Goal: Transaction & Acquisition: Purchase product/service

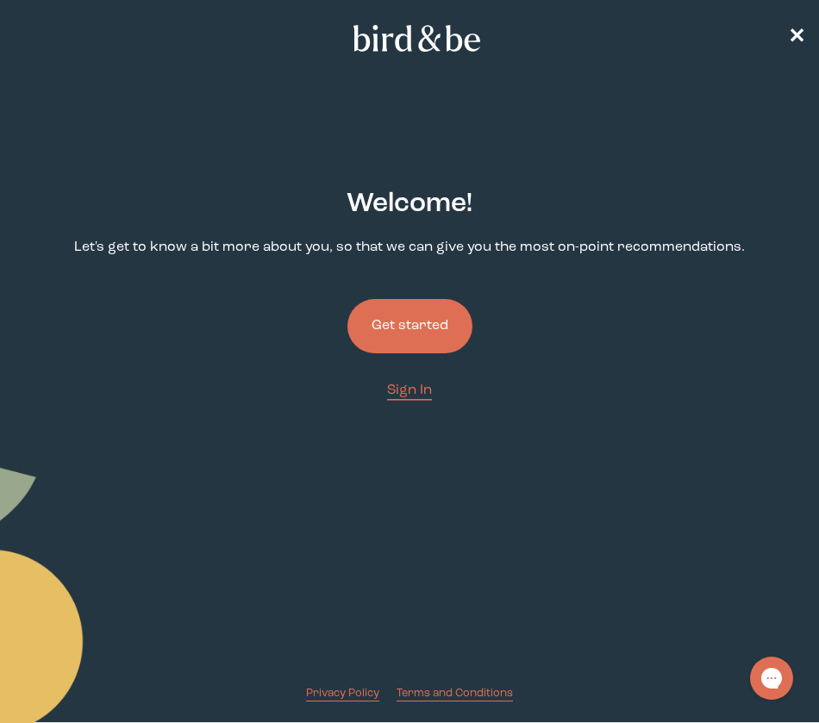
click at [427, 318] on button "Get started" at bounding box center [409, 326] width 125 height 54
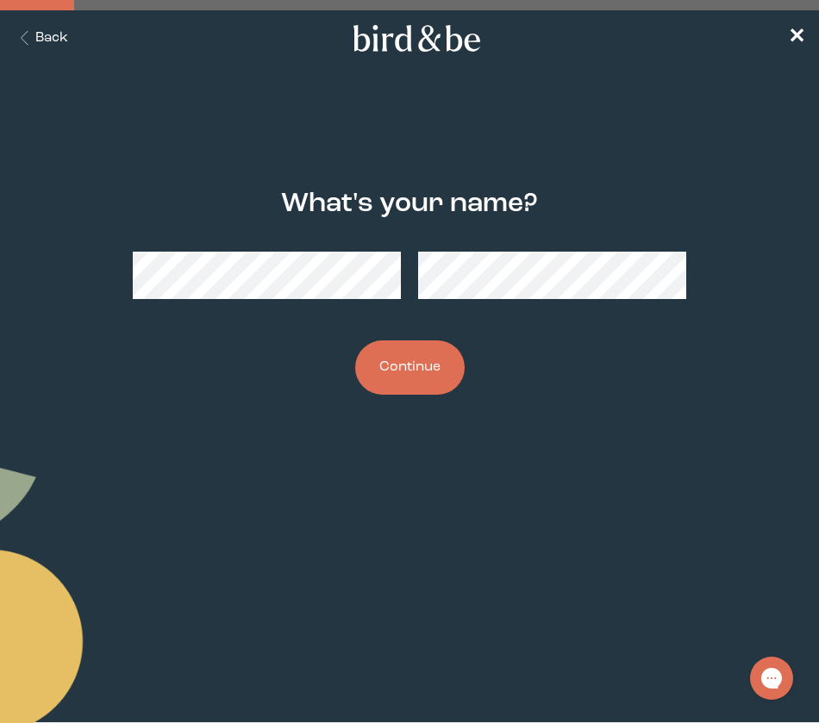
click at [419, 371] on button "Continue" at bounding box center [409, 367] width 109 height 54
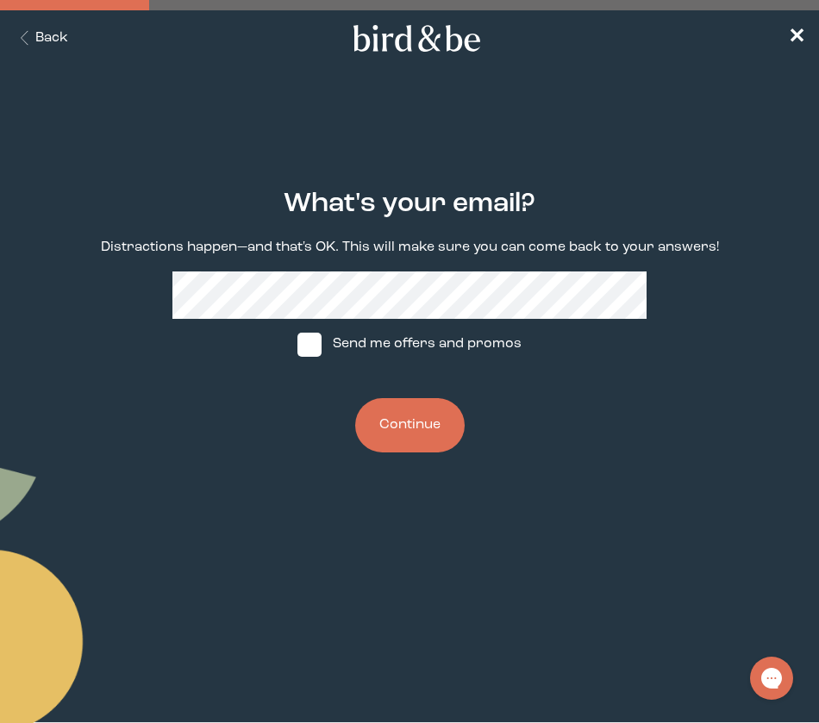
click at [408, 431] on button "Continue" at bounding box center [409, 425] width 109 height 54
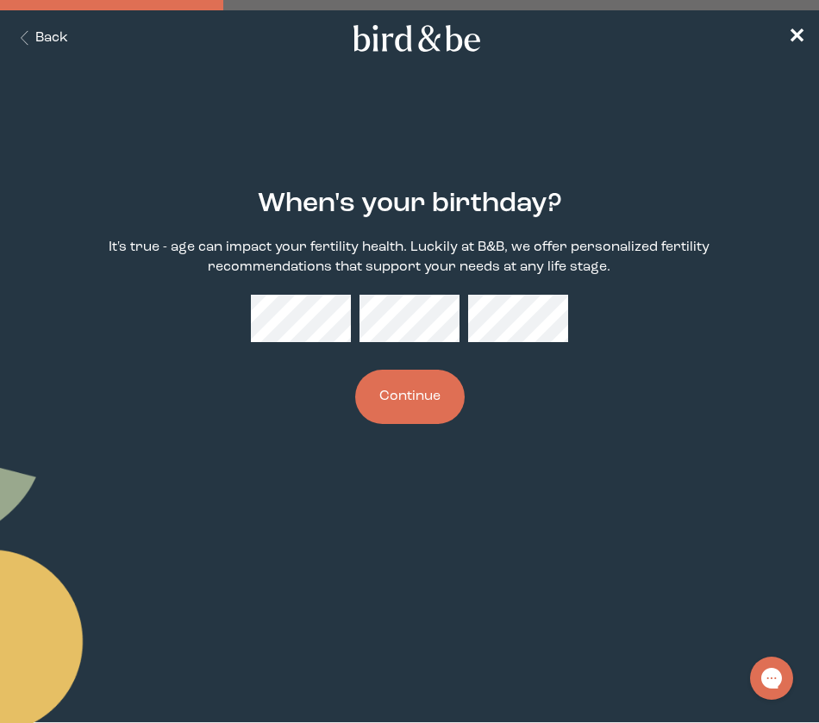
click at [444, 387] on button "Continue" at bounding box center [409, 397] width 109 height 54
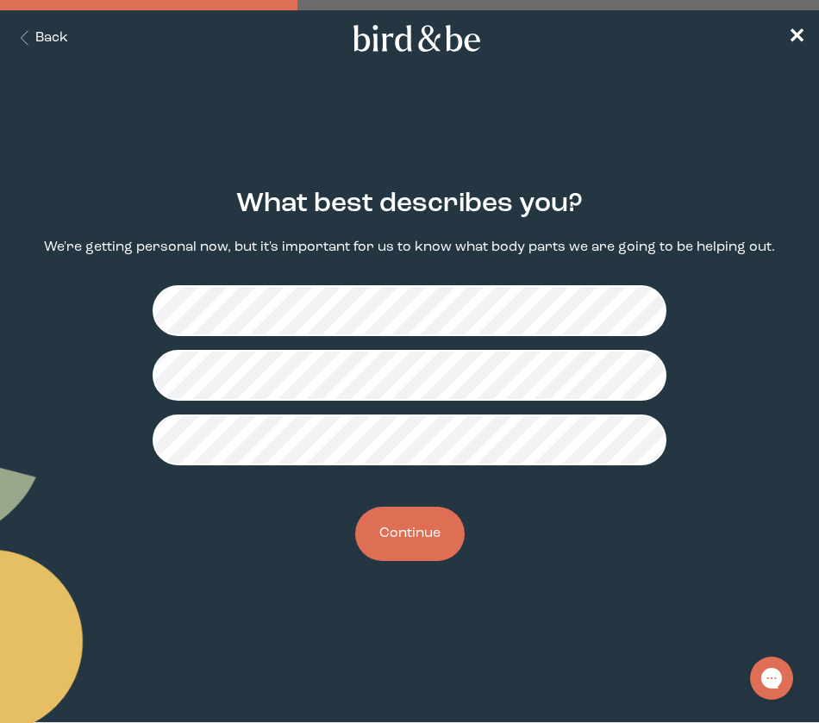
click at [416, 538] on button "Continue" at bounding box center [409, 534] width 109 height 54
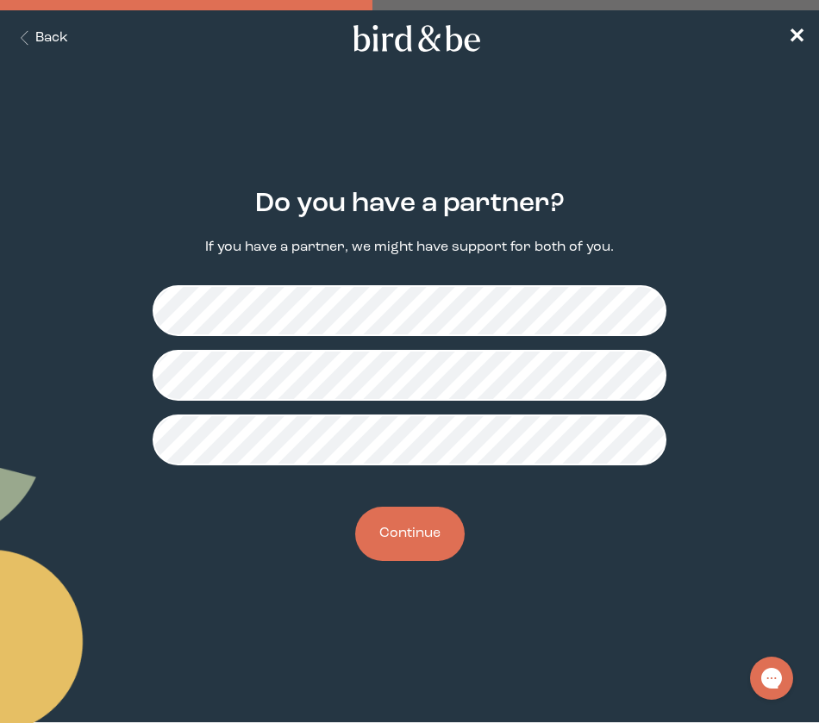
click at [406, 532] on button "Continue" at bounding box center [409, 534] width 109 height 54
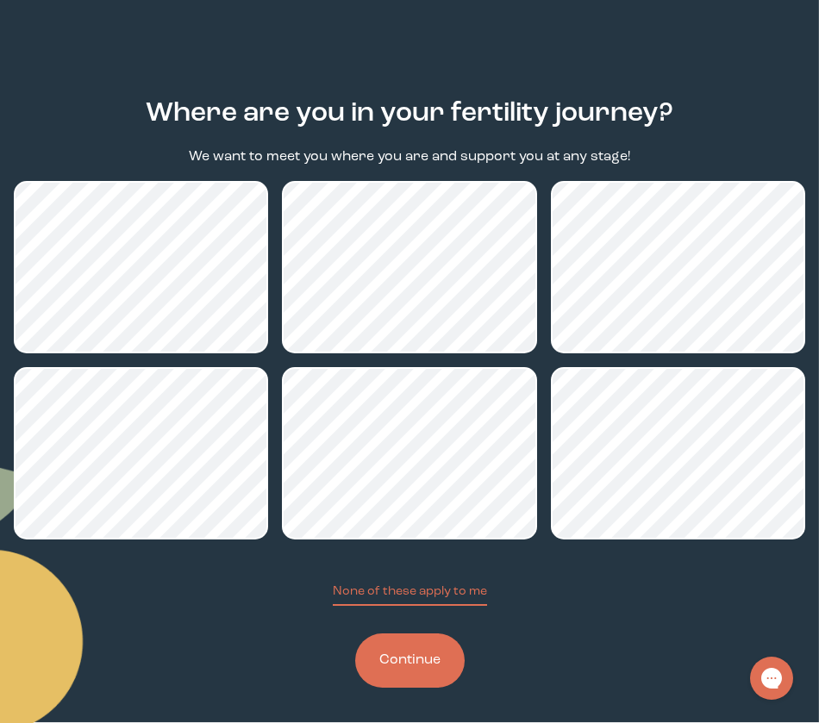
scroll to position [91, 0]
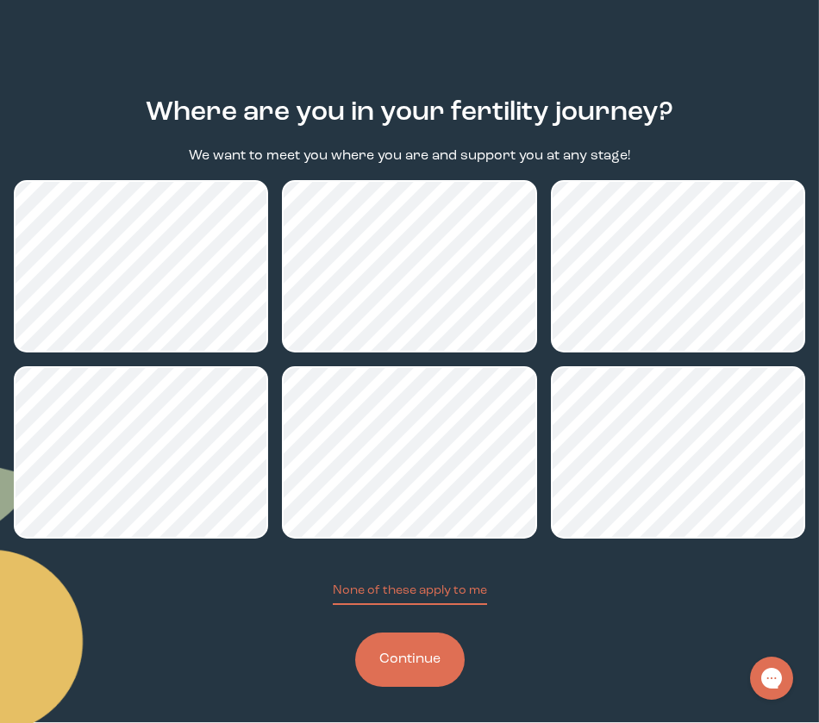
click at [395, 666] on button "Continue" at bounding box center [409, 659] width 109 height 54
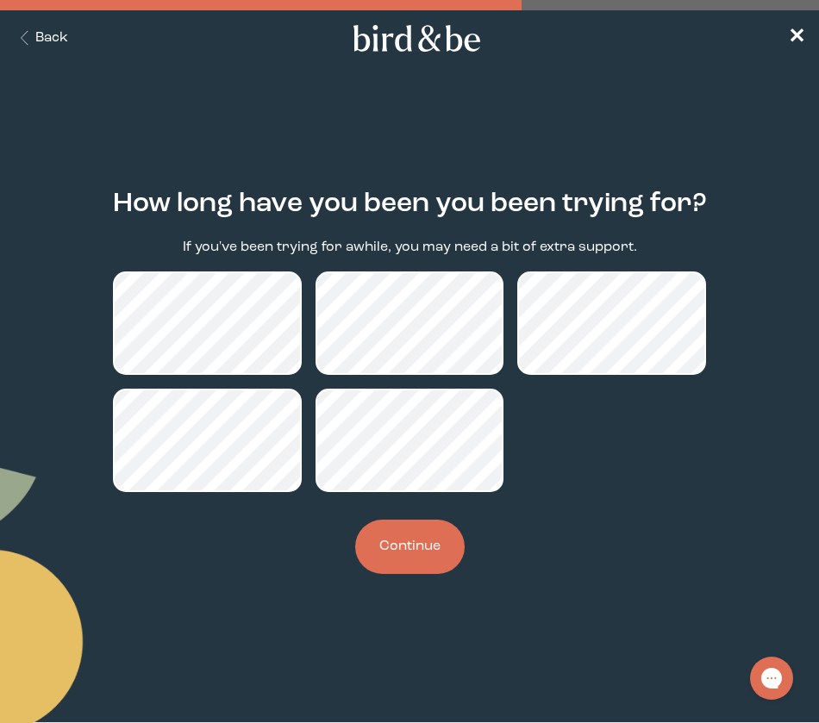
click at [400, 551] on button "Continue" at bounding box center [409, 547] width 109 height 54
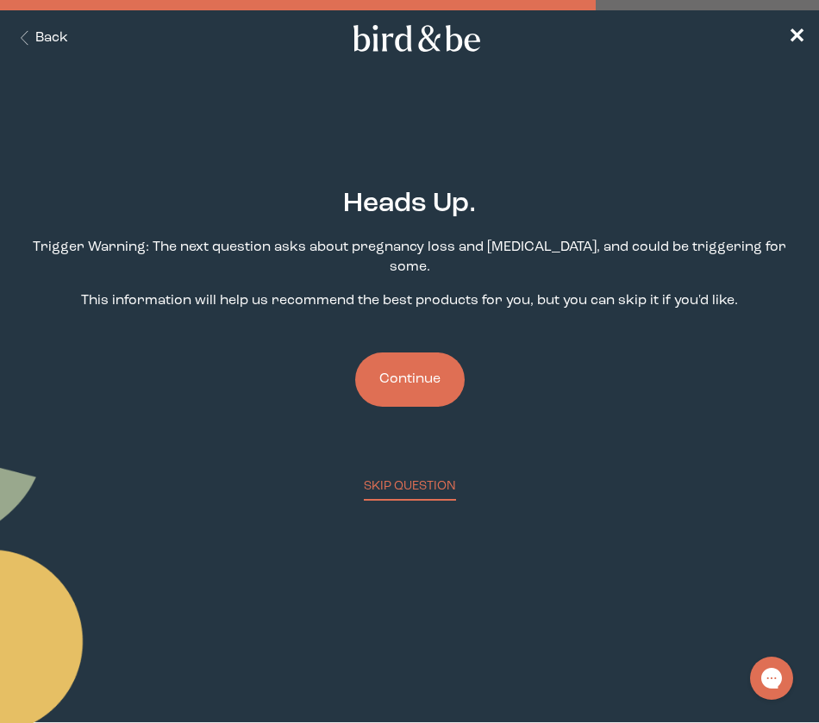
click at [446, 363] on button "Continue" at bounding box center [409, 379] width 109 height 54
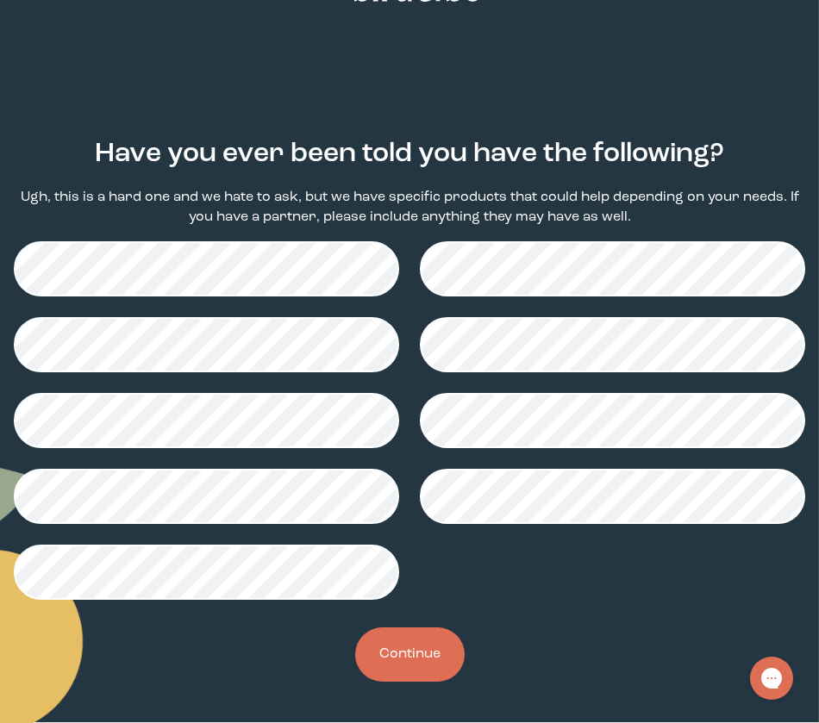
scroll to position [50, 0]
click at [408, 635] on button "Continue" at bounding box center [409, 654] width 109 height 54
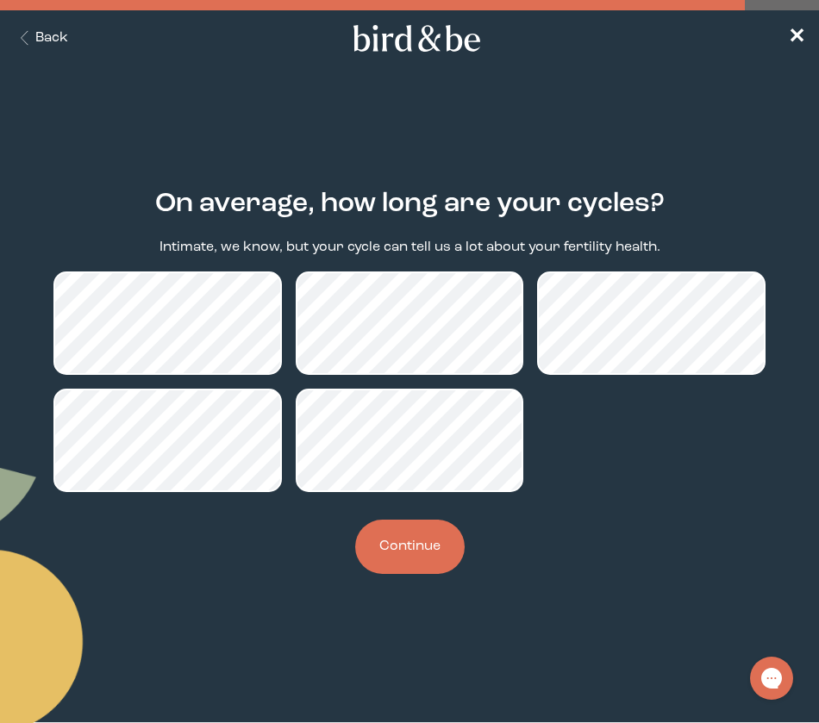
click at [444, 549] on button "Continue" at bounding box center [409, 547] width 109 height 54
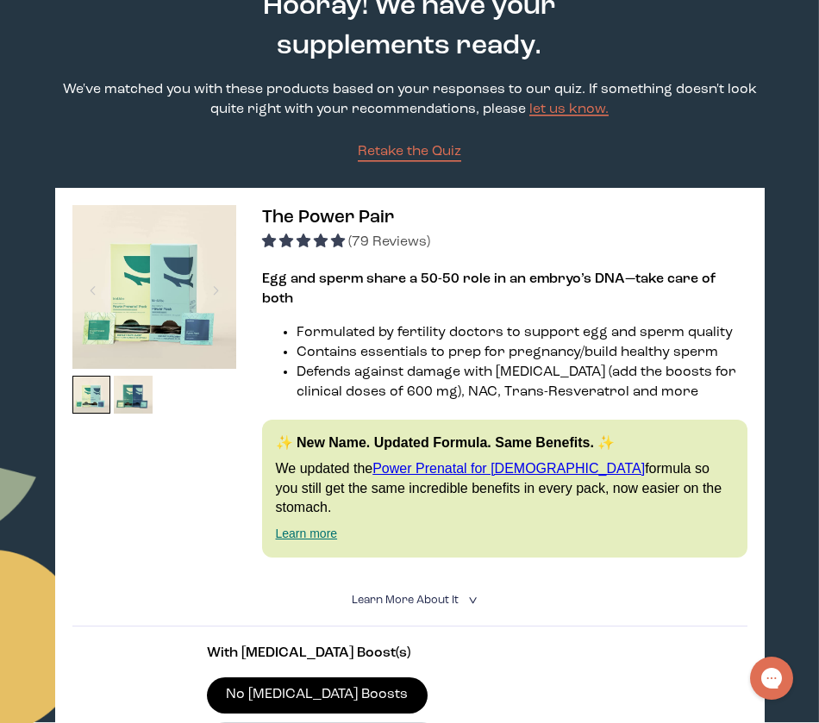
scroll to position [116, 0]
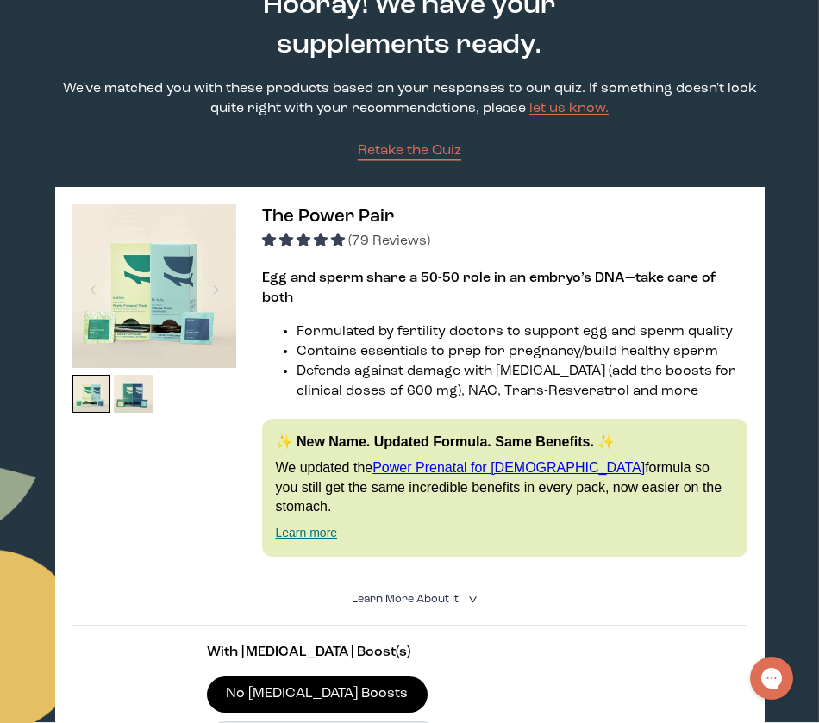
click at [471, 595] on icon "<" at bounding box center [471, 599] width 16 height 9
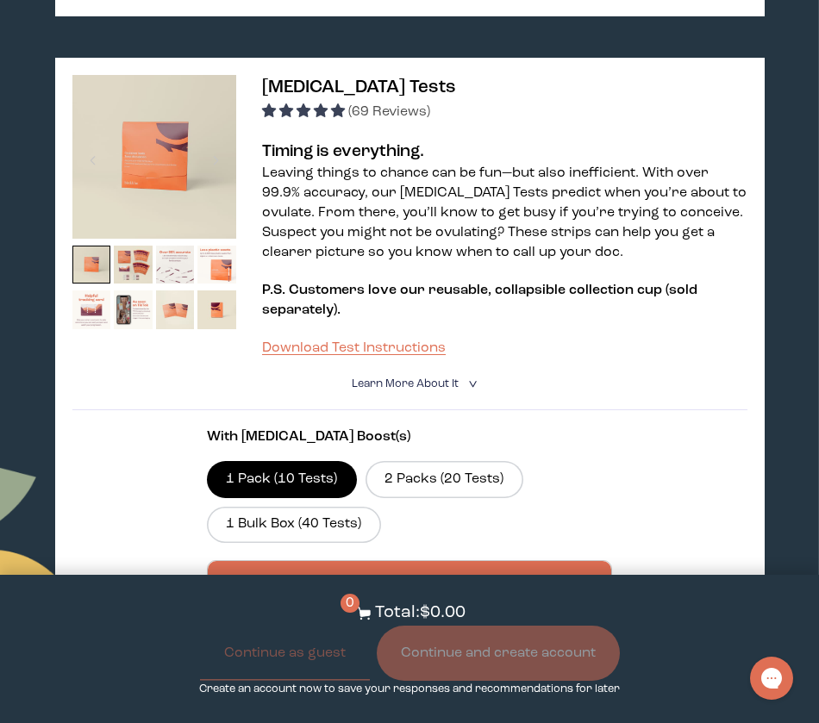
scroll to position [1507, 0]
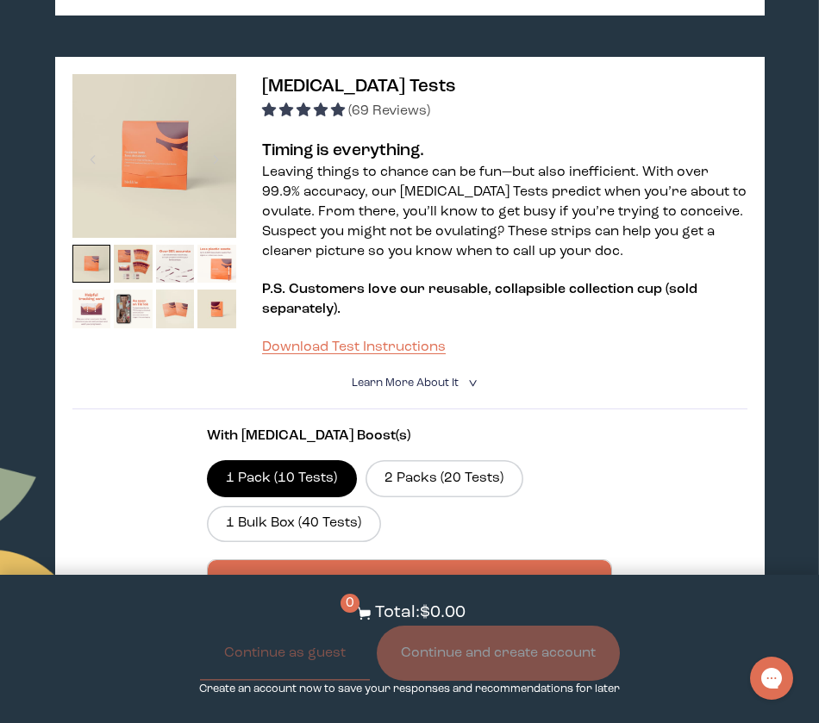
click at [461, 375] on summary "Learn More About it <" at bounding box center [409, 383] width 115 height 16
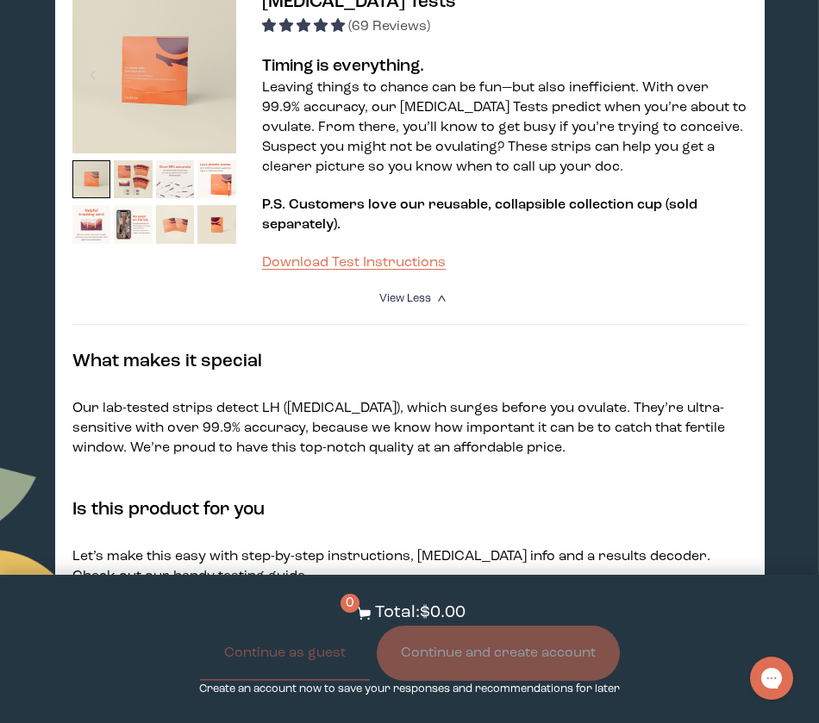
scroll to position [1609, 0]
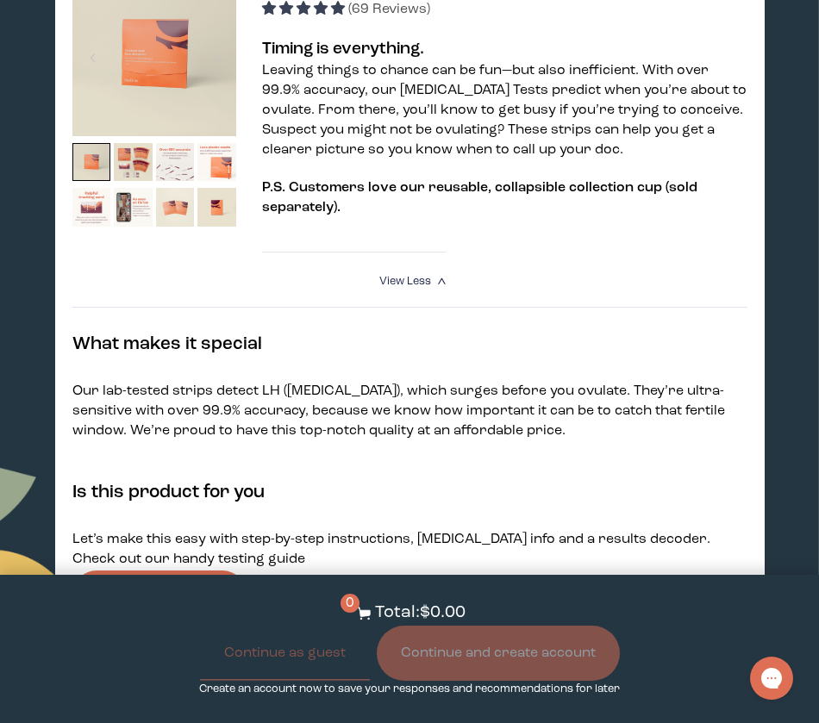
click at [404, 239] on link "Download Test Instructions" at bounding box center [354, 246] width 184 height 14
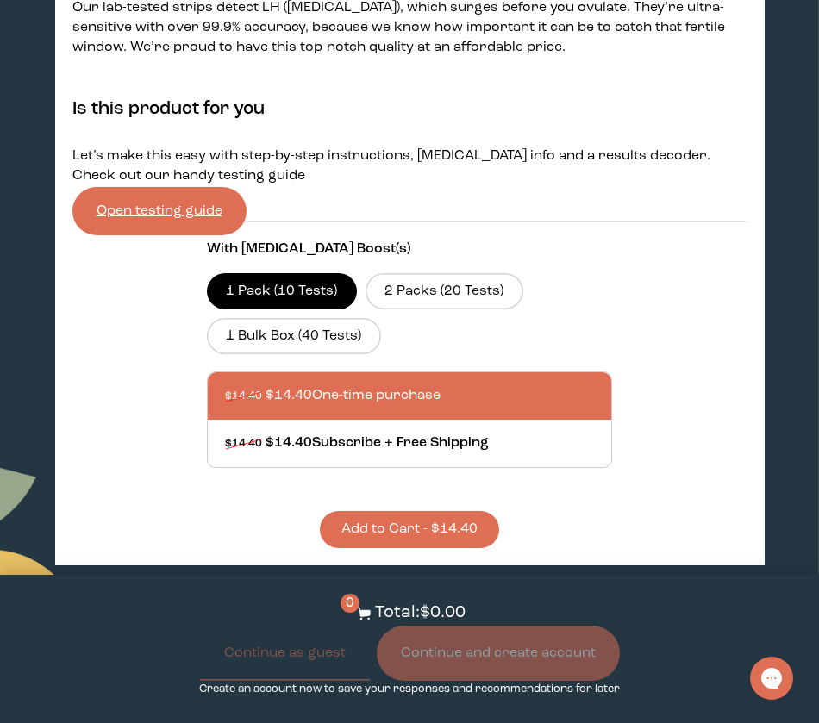
scroll to position [1992, 0]
click at [448, 273] on label "2 Packs (20 Tests)" at bounding box center [444, 291] width 158 height 36
click at [0, 0] on input "2 Packs (20 Tests)" at bounding box center [0, 0] width 0 height 0
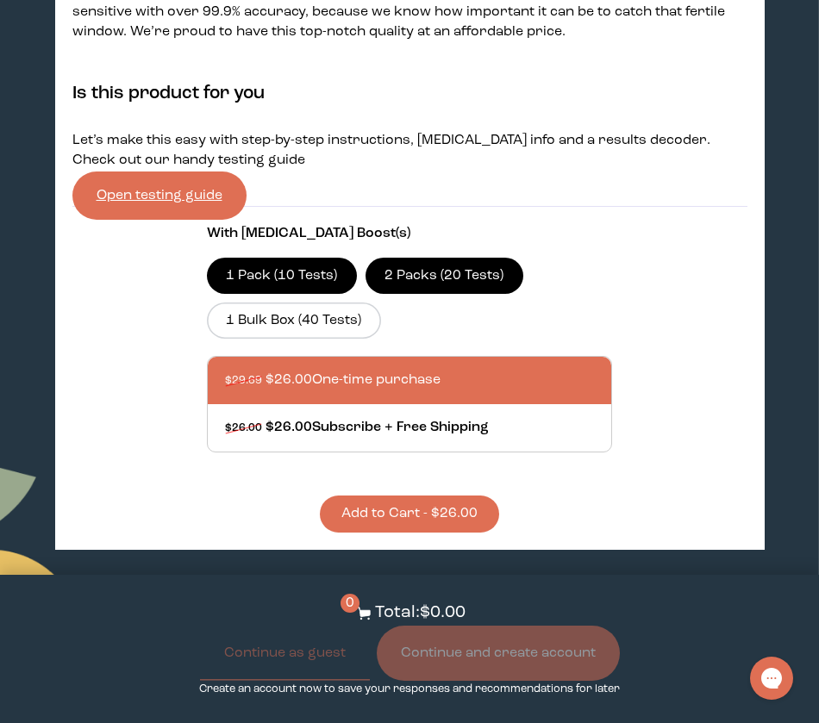
scroll to position [2008, 0]
click at [432, 495] on button "Add to Cart - $26.00" at bounding box center [409, 513] width 179 height 37
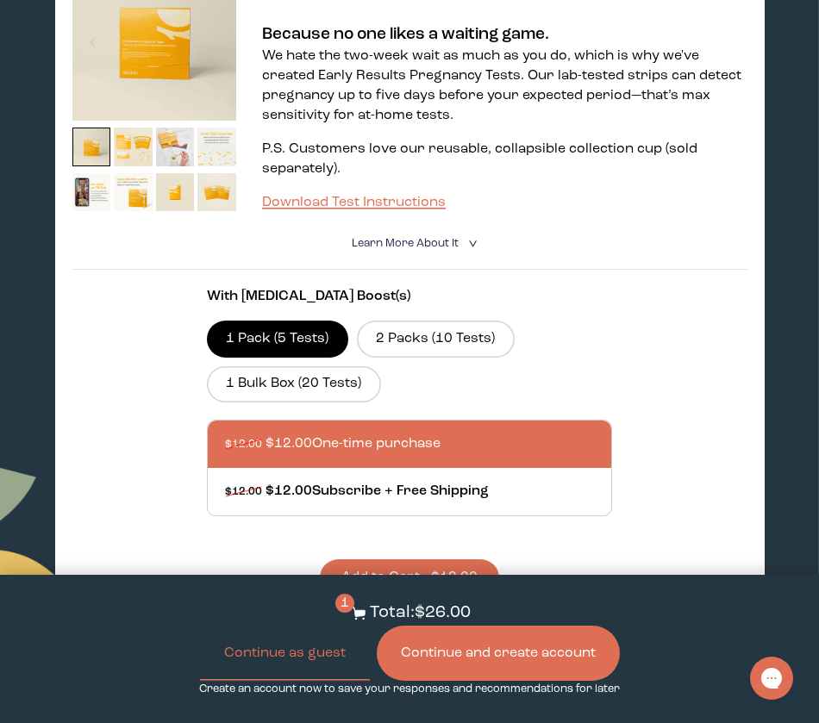
scroll to position [2662, 0]
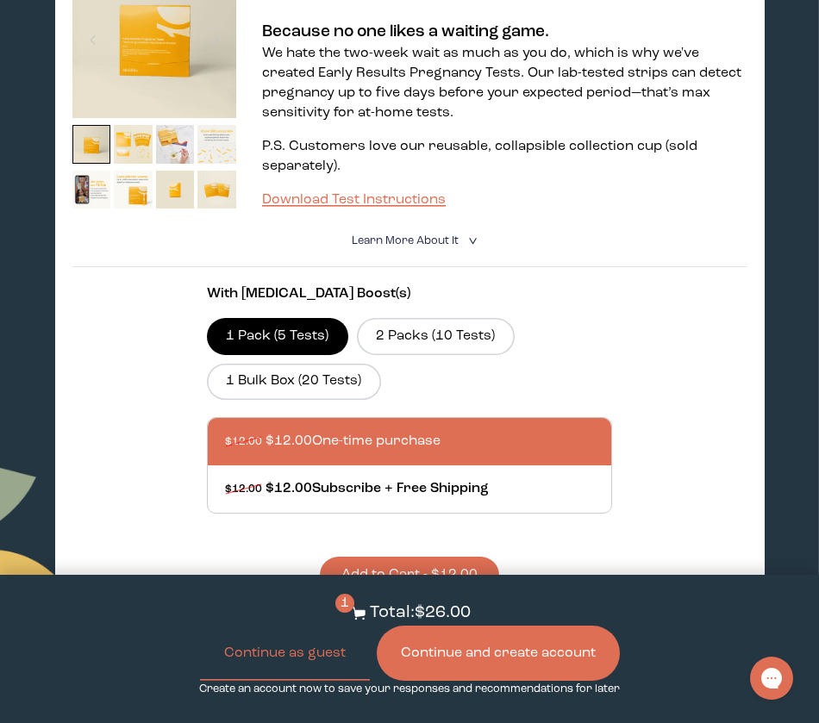
click at [414, 557] on button "Add to Cart - $12.00" at bounding box center [409, 575] width 179 height 37
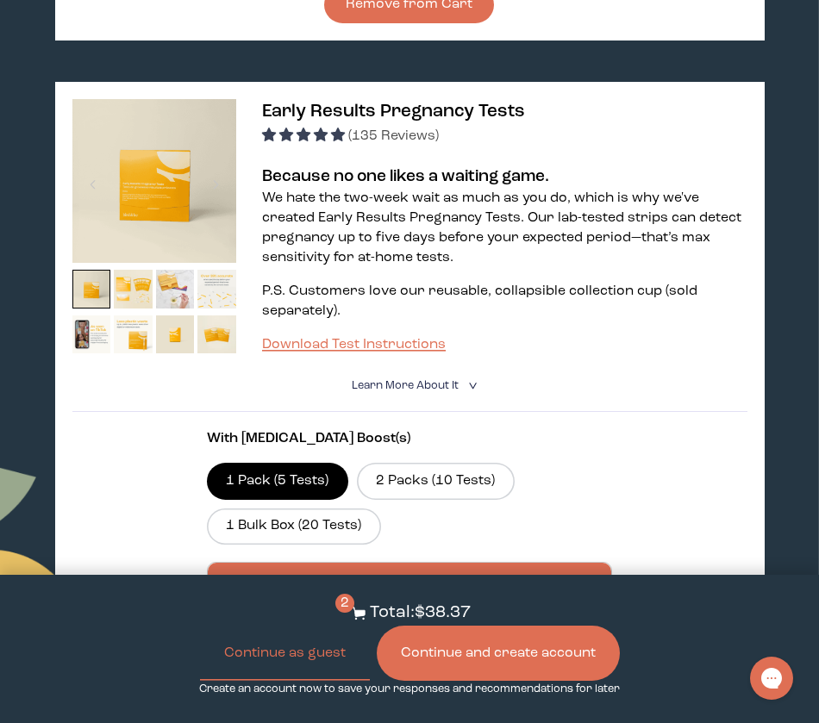
scroll to position [2517, 0]
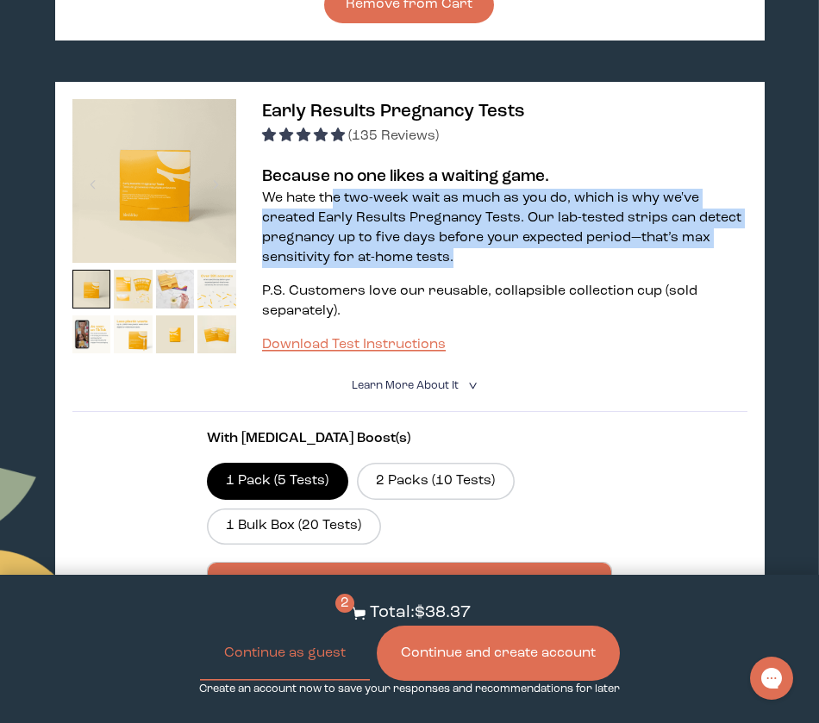
drag, startPoint x: 336, startPoint y: 111, endPoint x: 603, endPoint y: 165, distance: 272.6
click at [603, 189] on p "We hate the two-week wait as much as you do, which is why we've created Early R…" at bounding box center [504, 228] width 485 height 79
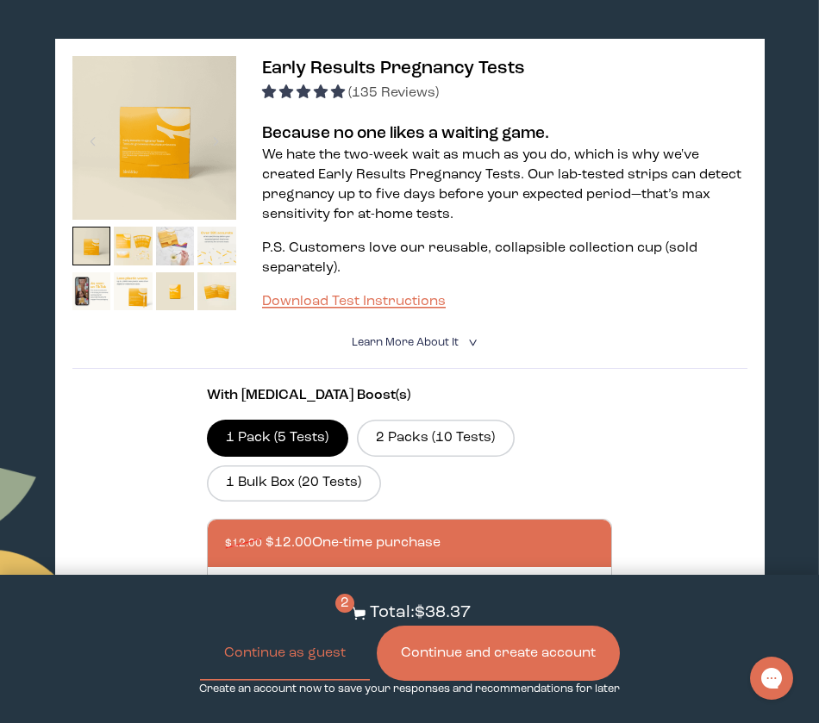
scroll to position [2564, 0]
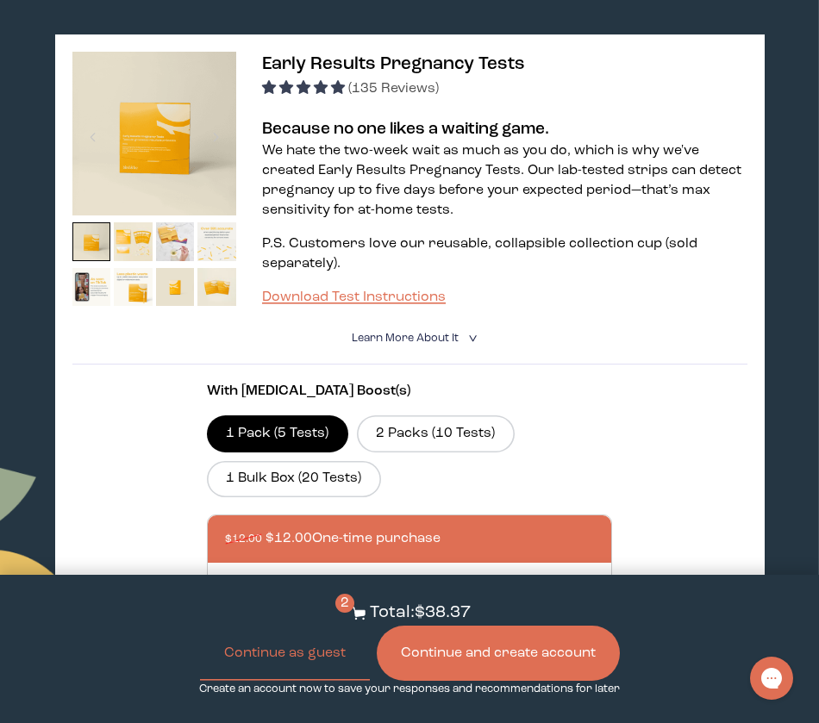
click at [448, 333] on span "Learn More About it" at bounding box center [405, 338] width 107 height 11
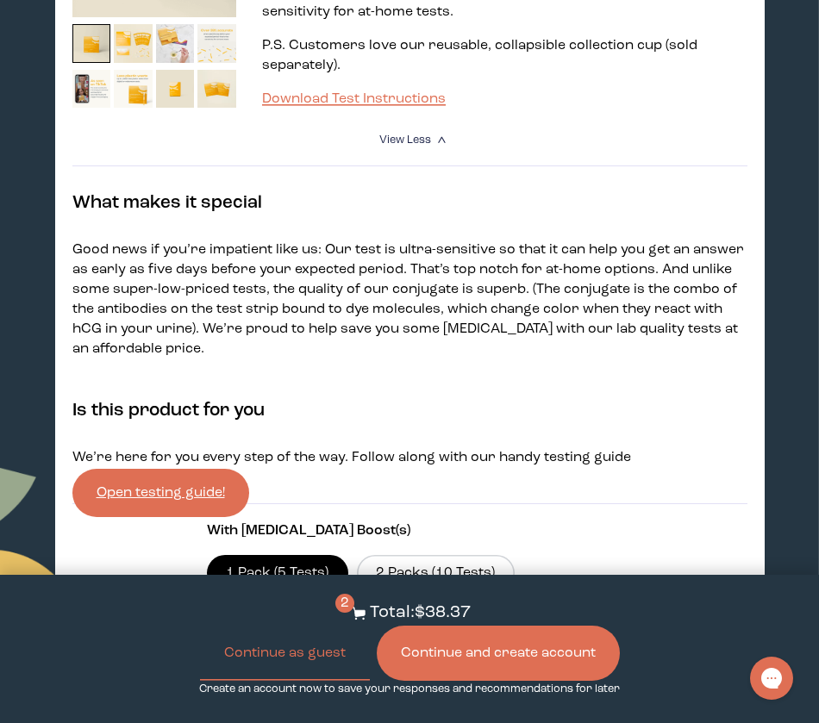
scroll to position [2516, 0]
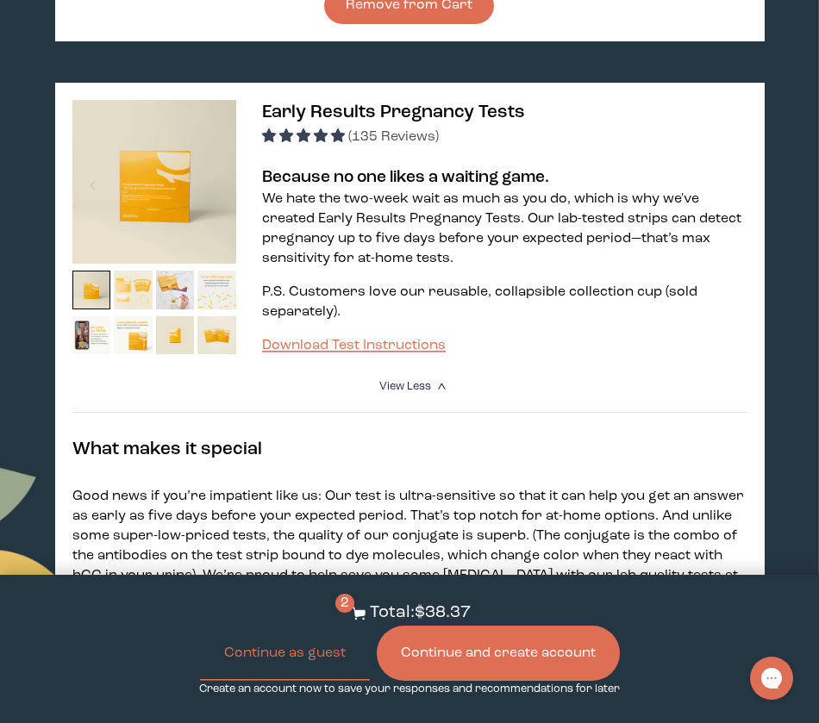
click at [139, 271] on img at bounding box center [133, 290] width 39 height 39
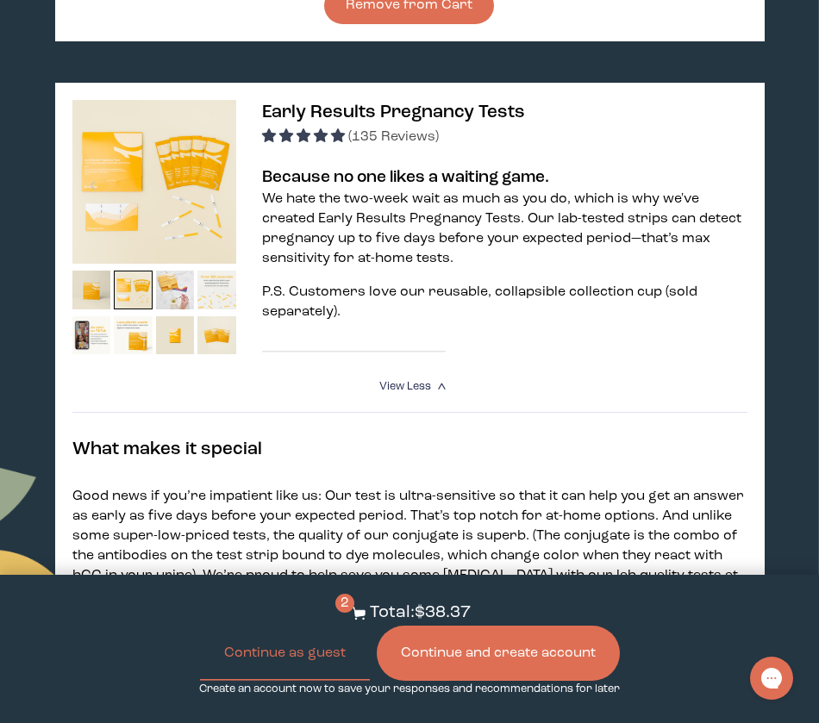
click at [364, 339] on link "Download Test Instructions" at bounding box center [354, 346] width 184 height 14
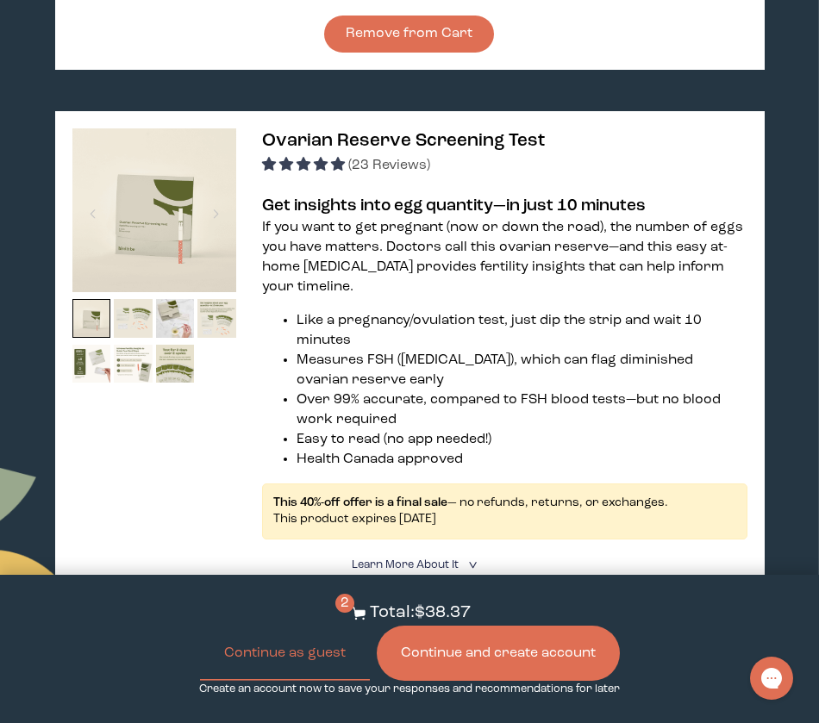
scroll to position [3548, 0]
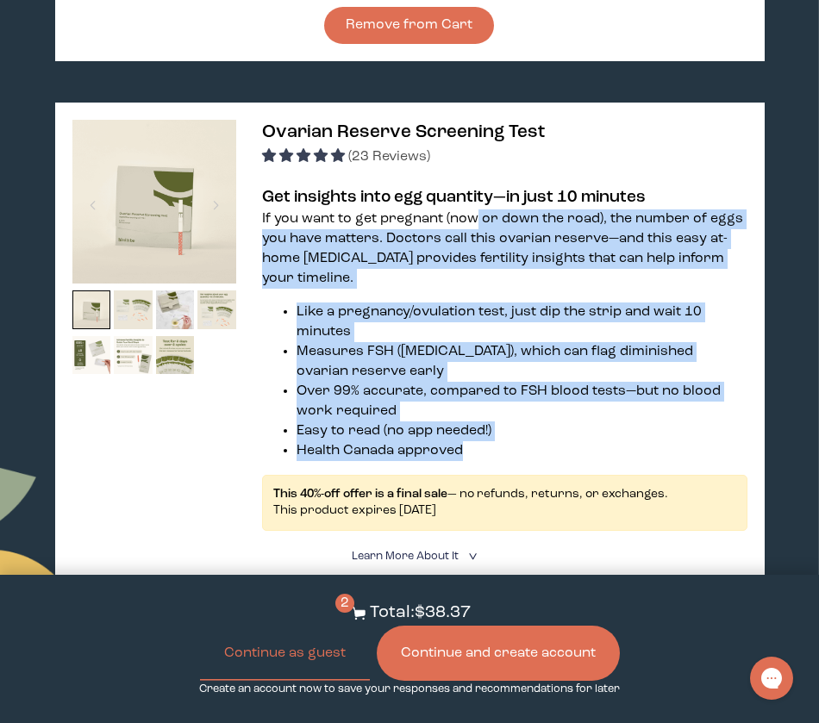
drag, startPoint x: 470, startPoint y: 132, endPoint x: 707, endPoint y: 364, distance: 332.1
click at [707, 364] on div "If you want to get pregnant (now or down the road), the number of eggs you have…" at bounding box center [504, 335] width 485 height 252
click at [708, 441] on li "Health Canada approved" at bounding box center [521, 451] width 451 height 20
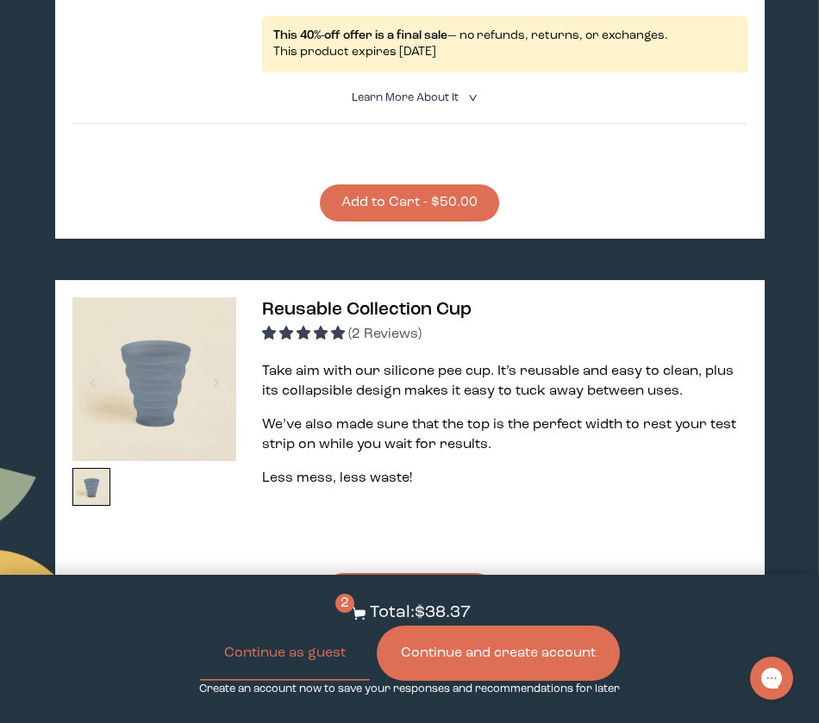
scroll to position [4054, 0]
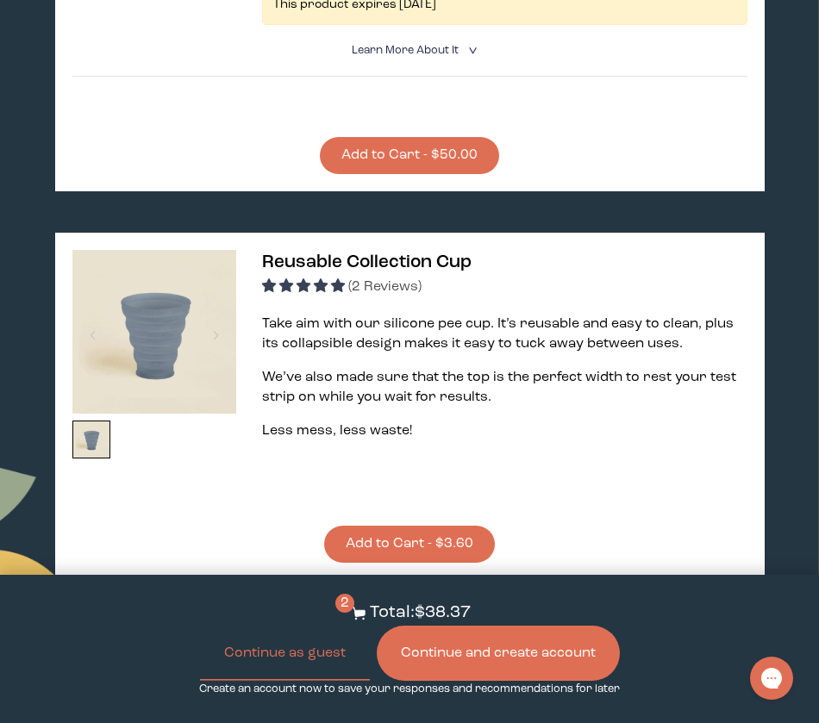
click at [430, 526] on button "Add to Cart - $3.60" at bounding box center [409, 544] width 171 height 37
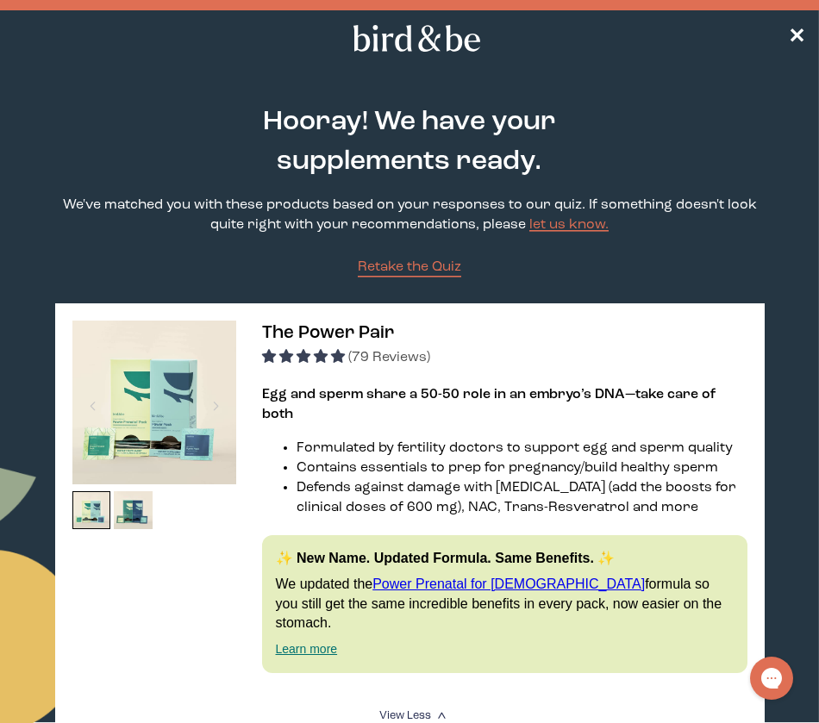
scroll to position [0, 0]
click at [798, 40] on span "✕" at bounding box center [796, 38] width 17 height 21
